Goal: Task Accomplishment & Management: Manage account settings

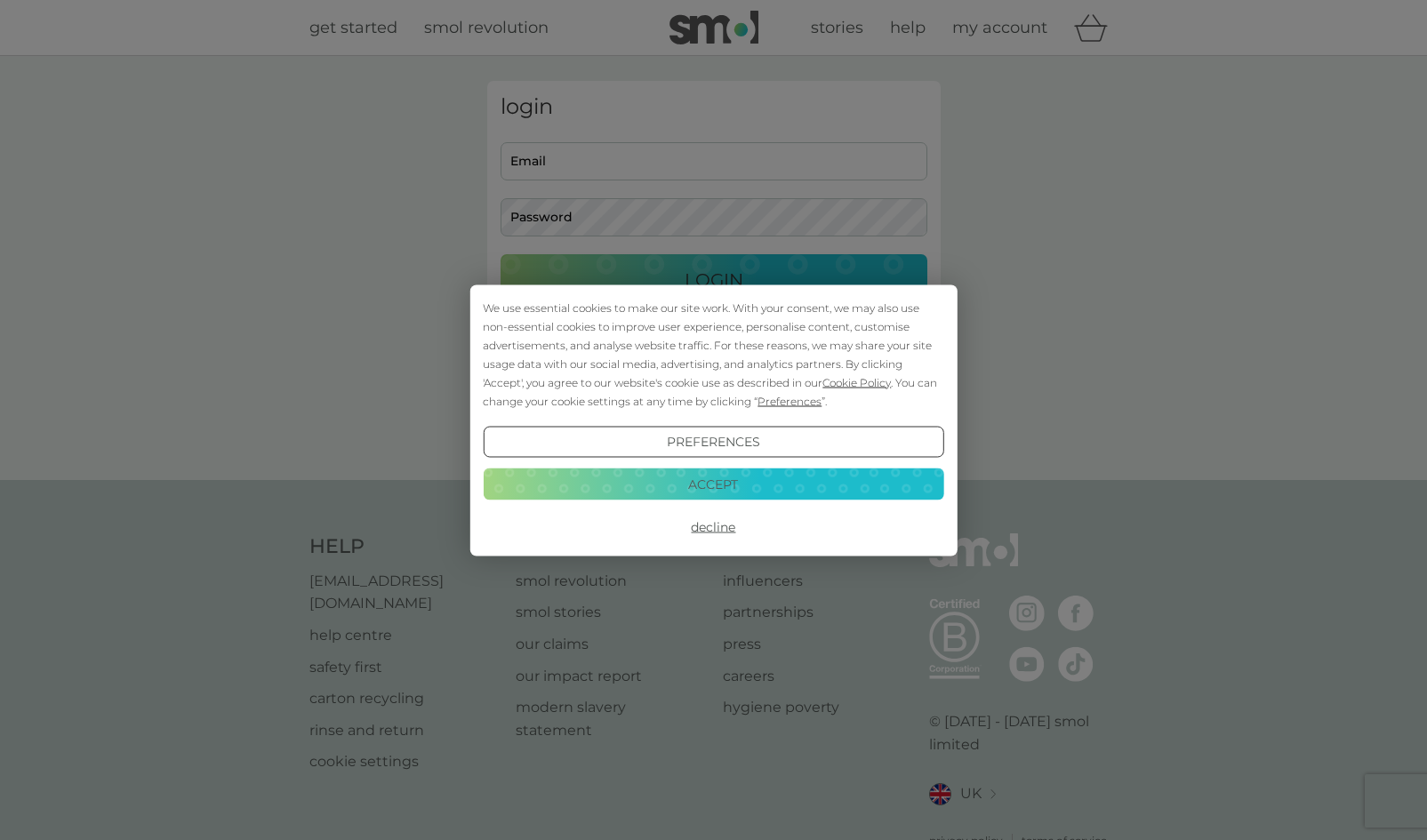
click at [612, 166] on div "We use essential cookies to make our site work. With your consent, we may also …" at bounding box center [713, 420] width 1427 height 840
click at [721, 481] on button "Accept" at bounding box center [713, 485] width 461 height 32
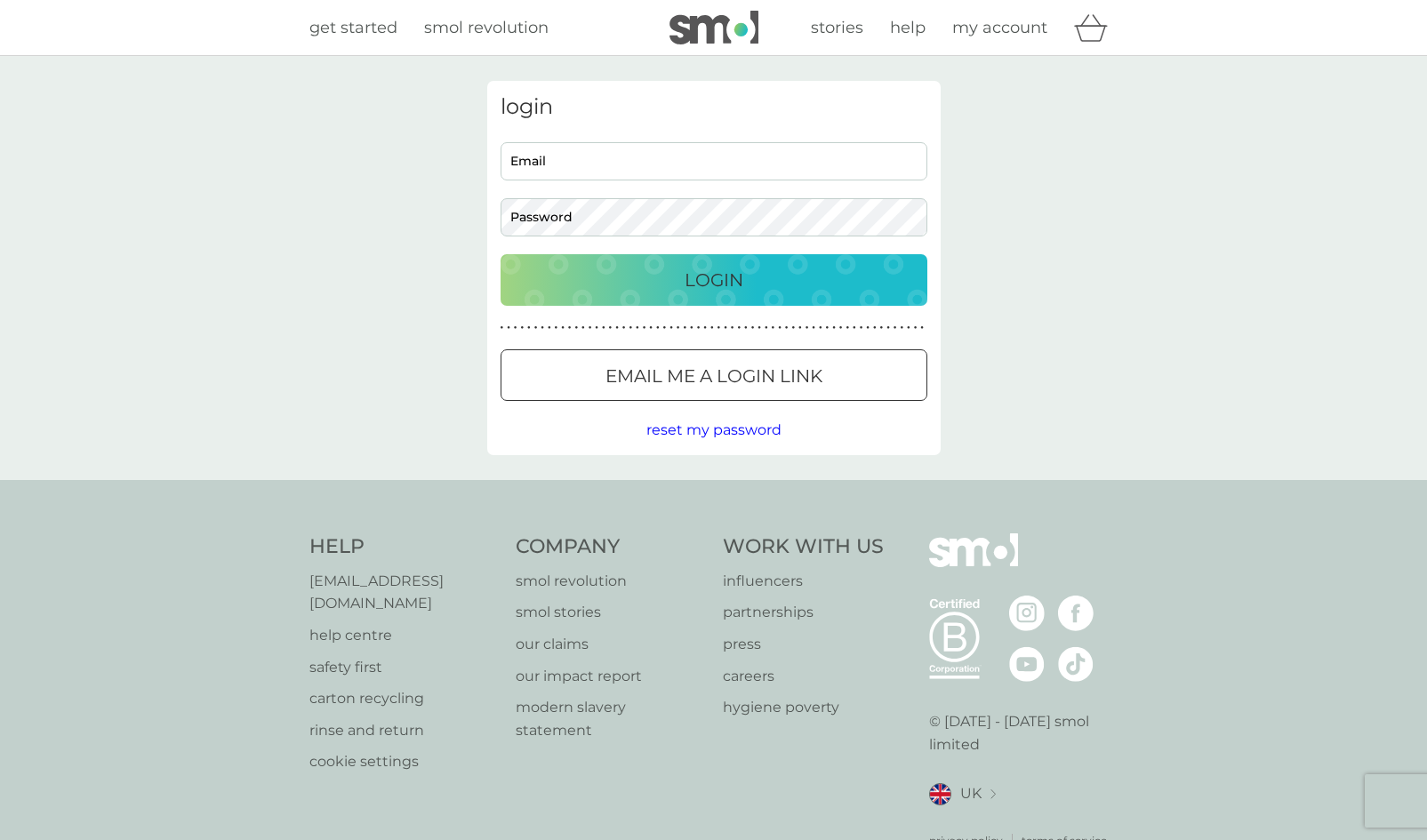
click at [626, 167] on input "Email" at bounding box center [714, 161] width 427 height 39
type input "[EMAIL_ADDRESS][DOMAIN_NAME]"
click at [709, 288] on p "Login" at bounding box center [714, 280] width 59 height 29
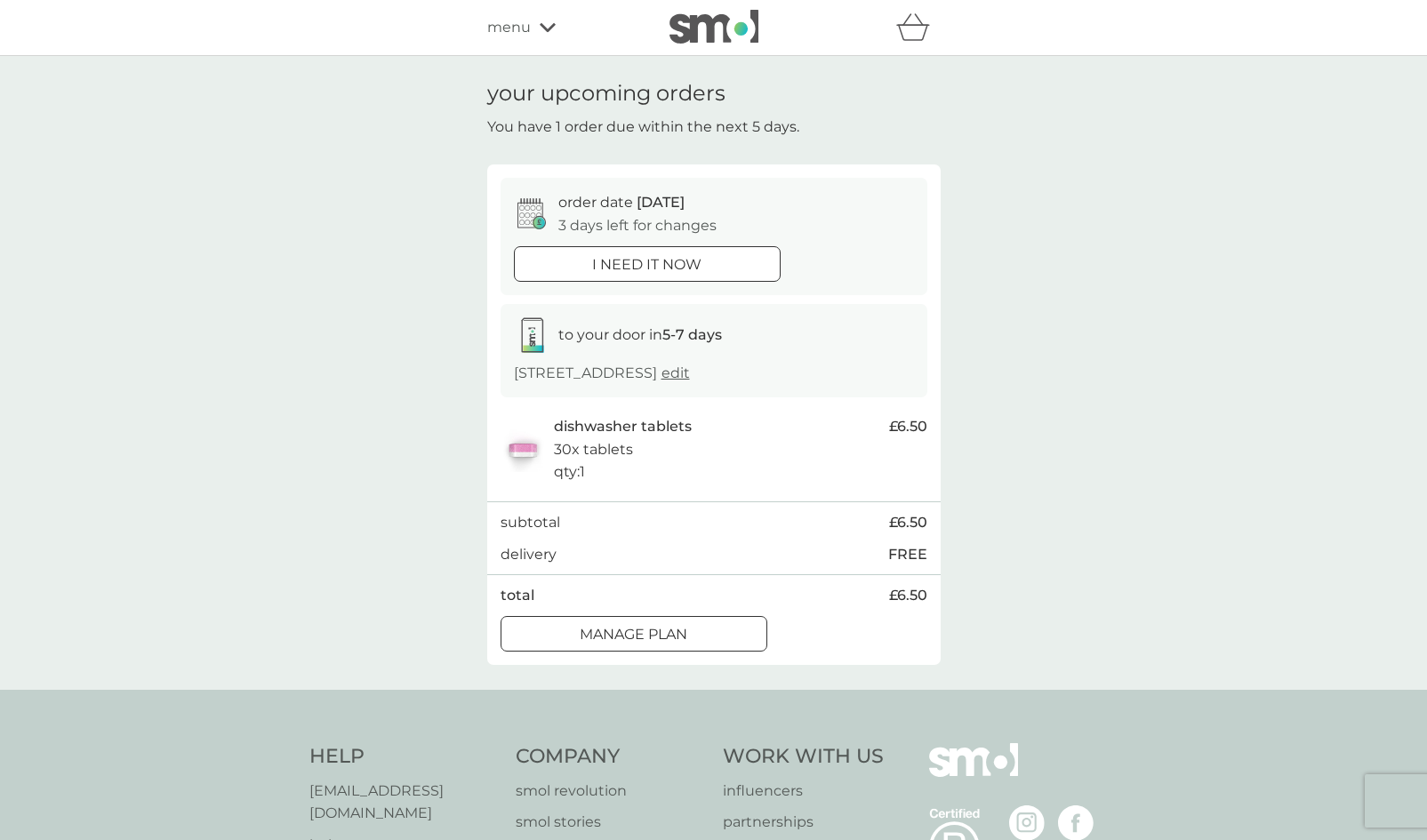
click at [638, 643] on div at bounding box center [634, 634] width 64 height 19
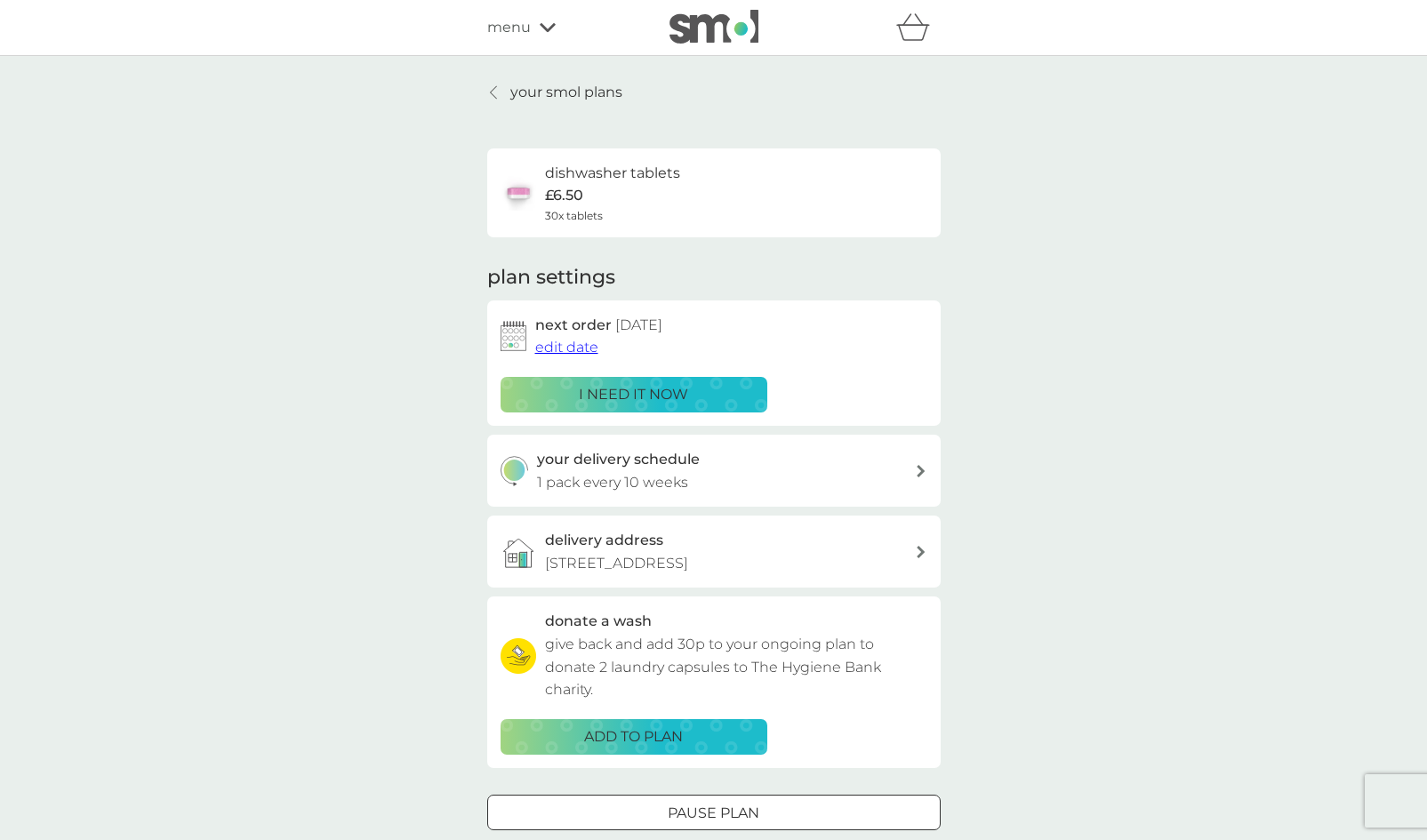
click at [573, 348] on span "edit date" at bounding box center [567, 347] width 64 height 17
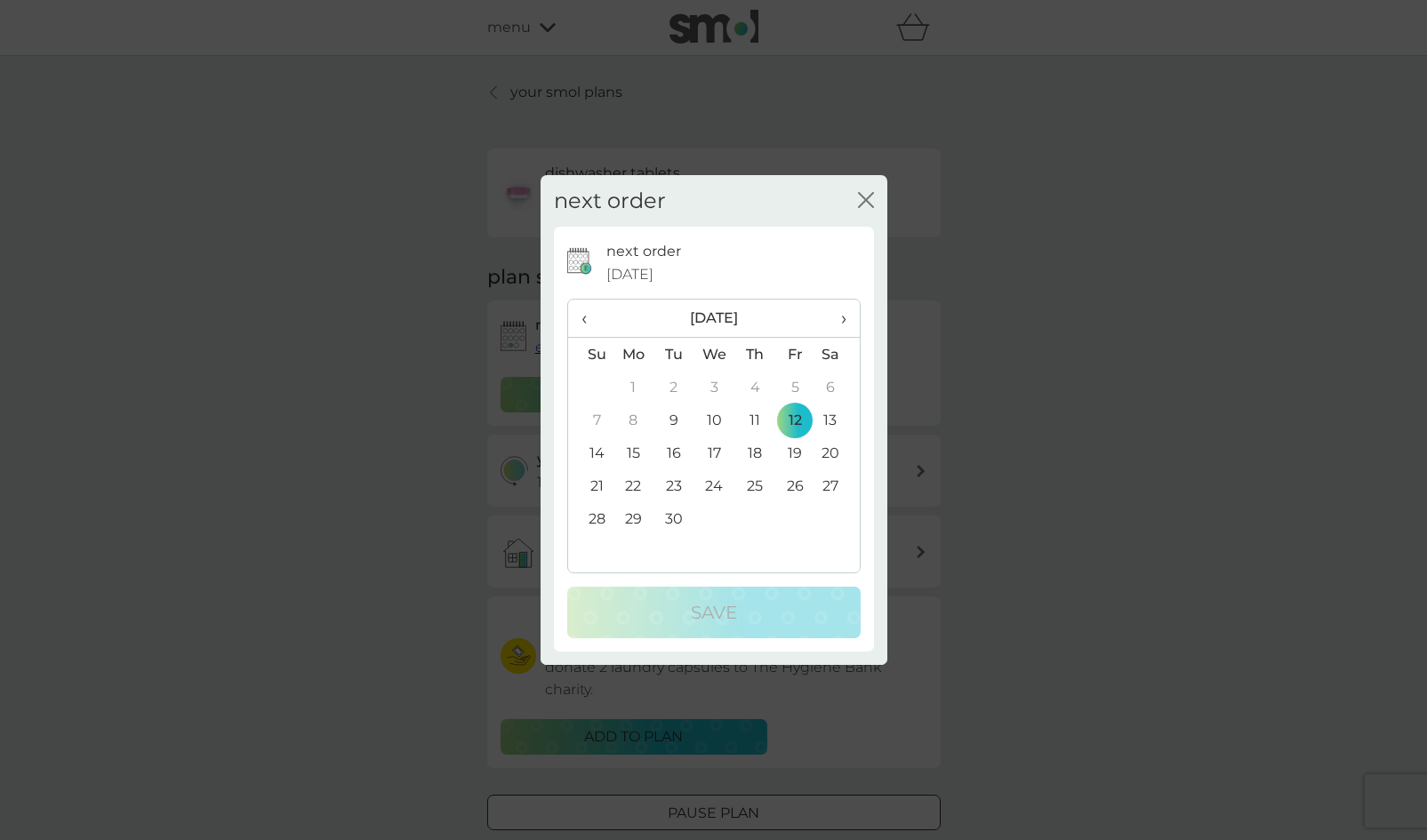
click at [838, 317] on span "›" at bounding box center [837, 319] width 18 height 38
click at [760, 393] on td "4" at bounding box center [755, 386] width 40 height 33
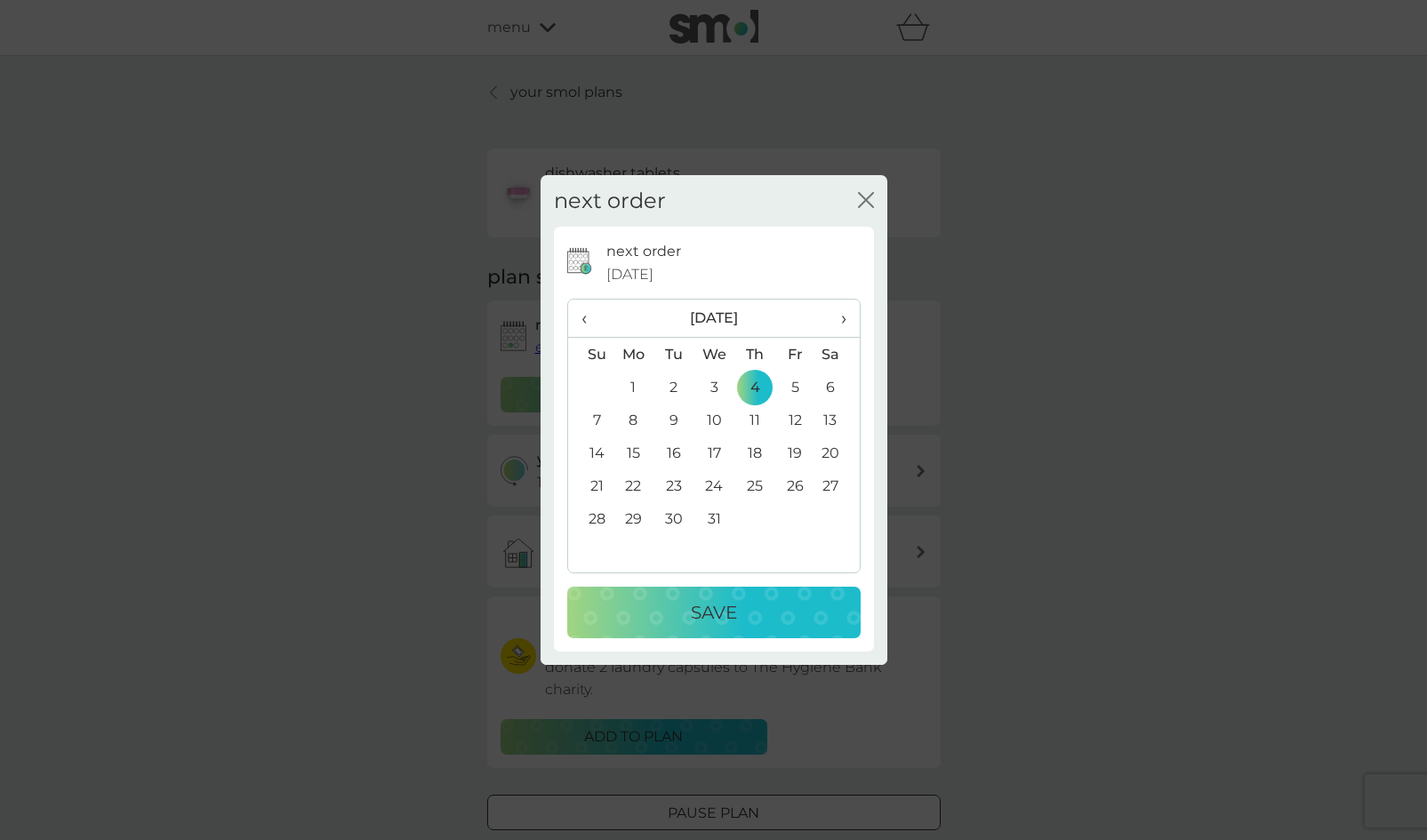
click at [748, 618] on div "Save" at bounding box center [714, 613] width 258 height 29
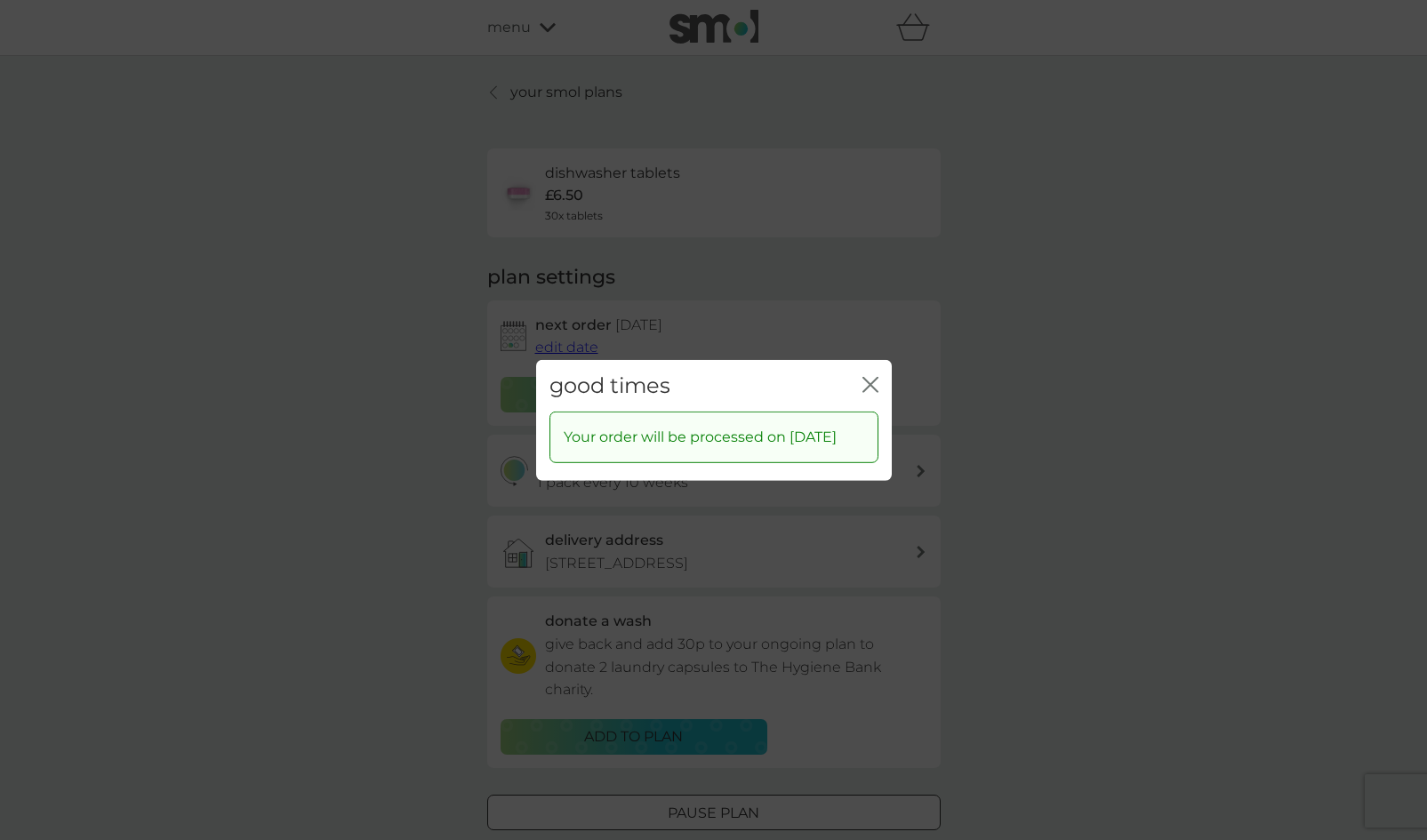
click at [871, 377] on icon "close" at bounding box center [874, 384] width 7 height 14
